Goal: Transaction & Acquisition: Purchase product/service

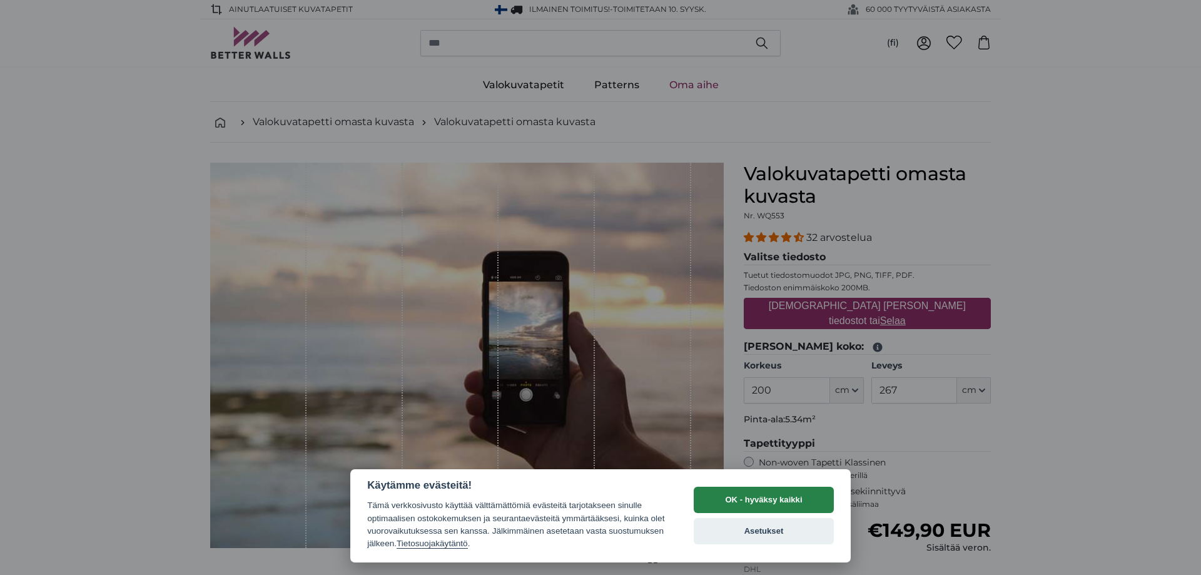
click at [796, 496] on button "OK - hyväksy kaikki" at bounding box center [764, 500] width 140 height 26
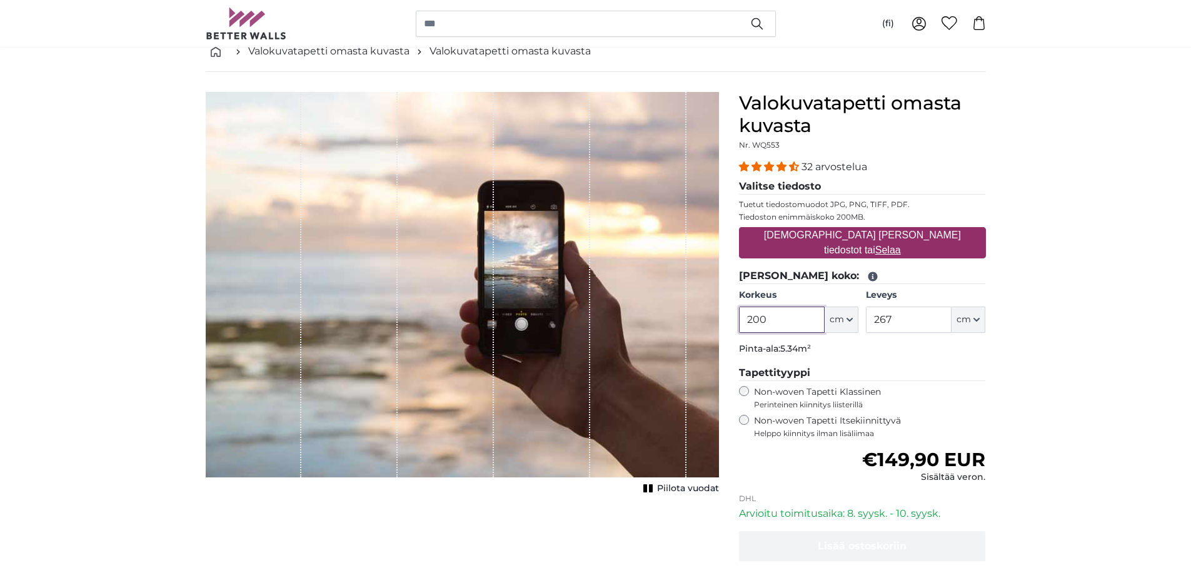
scroll to position [63, 0]
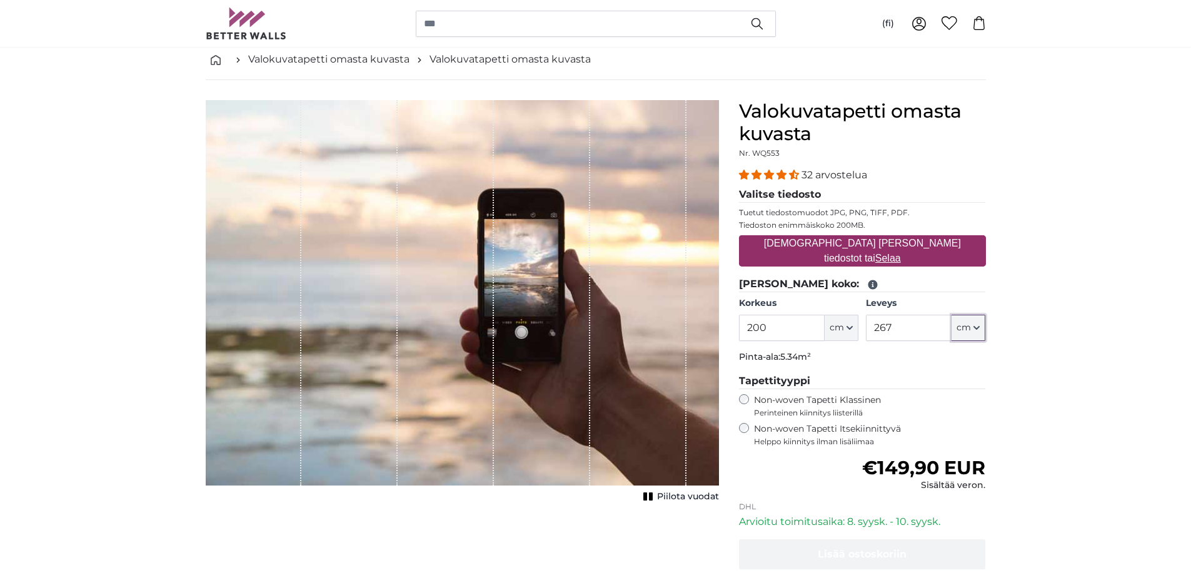
click at [983, 331] on button "cm" at bounding box center [969, 328] width 34 height 26
click at [921, 327] on input "267" at bounding box center [909, 328] width 86 height 26
click at [760, 328] on input "200" at bounding box center [782, 328] width 86 height 26
type input "290"
click at [908, 320] on input "267" at bounding box center [909, 328] width 86 height 26
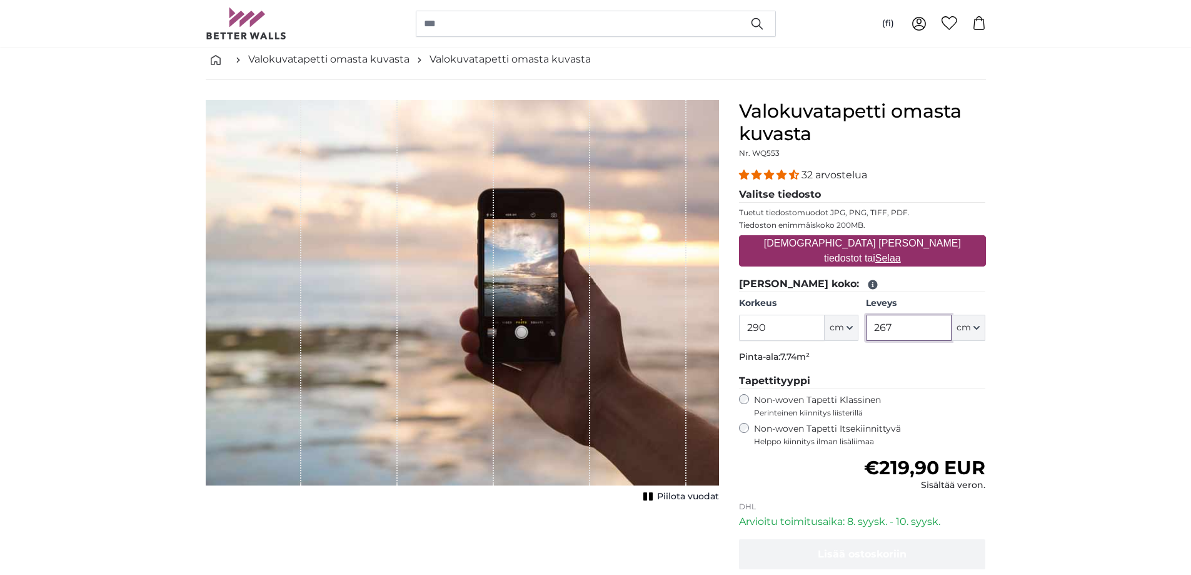
click at [896, 326] on input "267" at bounding box center [909, 328] width 86 height 26
drag, startPoint x: 889, startPoint y: 326, endPoint x: 874, endPoint y: 326, distance: 15.0
click at [874, 326] on input "267" at bounding box center [909, 328] width 86 height 26
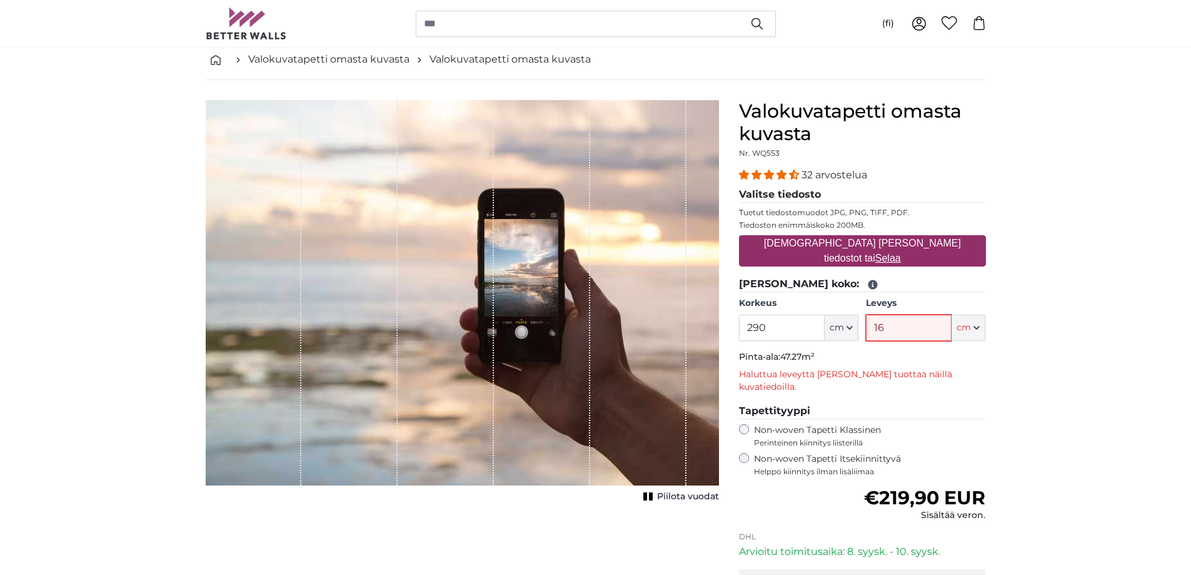
type input "1"
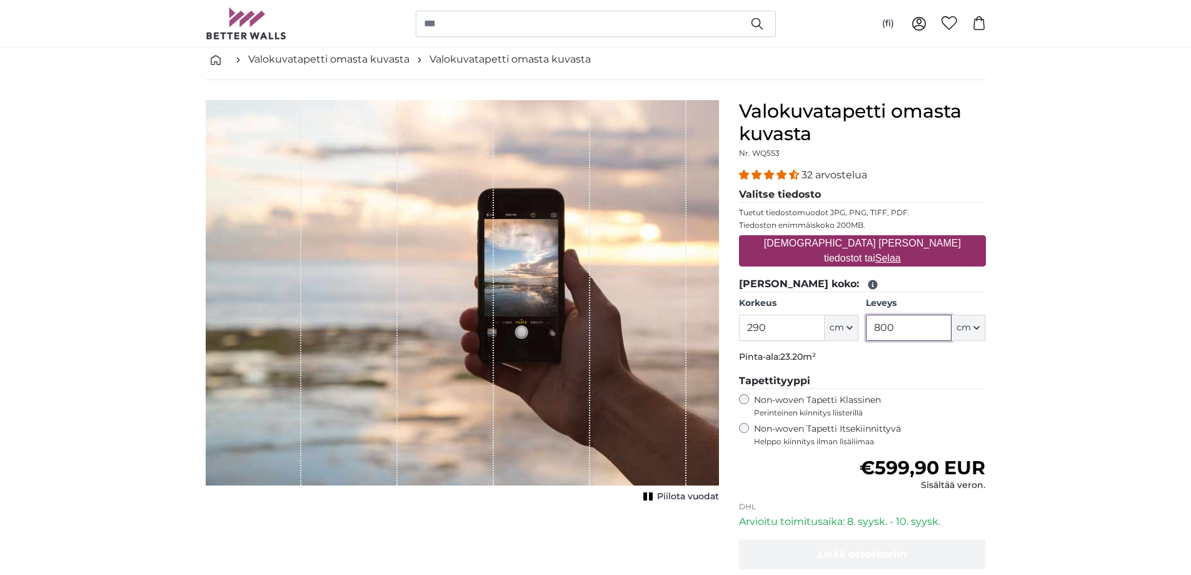
type input "800"
